Goal: Transaction & Acquisition: Purchase product/service

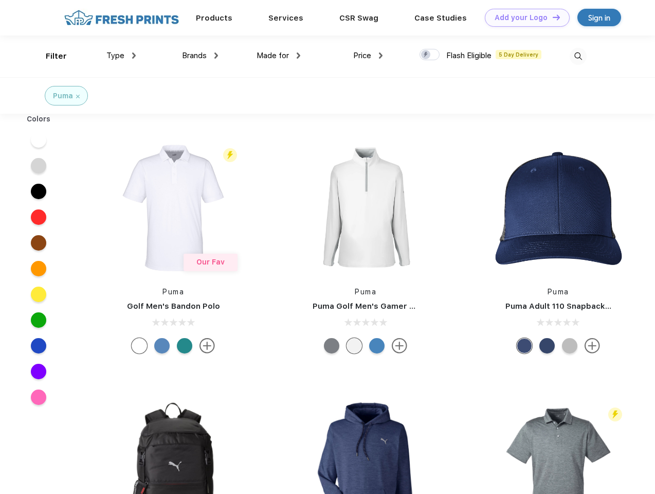
click at [524, 17] on link "Add your Logo Design Tool" at bounding box center [527, 18] width 85 height 18
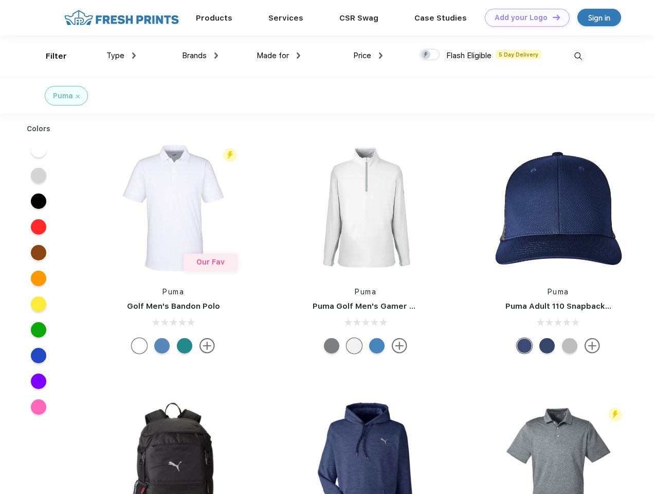
click at [0, 0] on div "Design Tool" at bounding box center [0, 0] width 0 height 0
click at [552, 17] on link "Add your Logo Design Tool" at bounding box center [527, 18] width 85 height 18
click at [49, 56] on div "Filter" at bounding box center [56, 56] width 21 height 12
click at [121, 56] on span "Type" at bounding box center [116, 55] width 18 height 9
click at [200, 56] on span "Brands" at bounding box center [194, 55] width 25 height 9
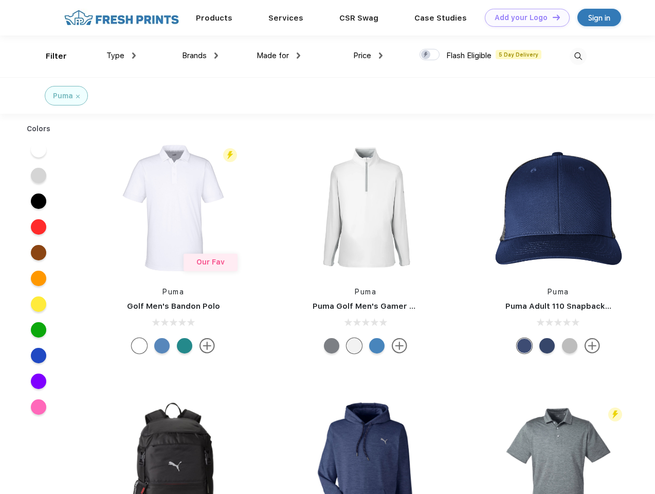
click at [279, 56] on span "Made for" at bounding box center [273, 55] width 32 height 9
click at [368, 56] on span "Price" at bounding box center [362, 55] width 18 height 9
click at [430, 55] on div at bounding box center [430, 54] width 20 height 11
click at [427, 55] on input "checkbox" at bounding box center [423, 51] width 7 height 7
click at [578, 56] on img at bounding box center [578, 56] width 17 height 17
